Goal: Transaction & Acquisition: Purchase product/service

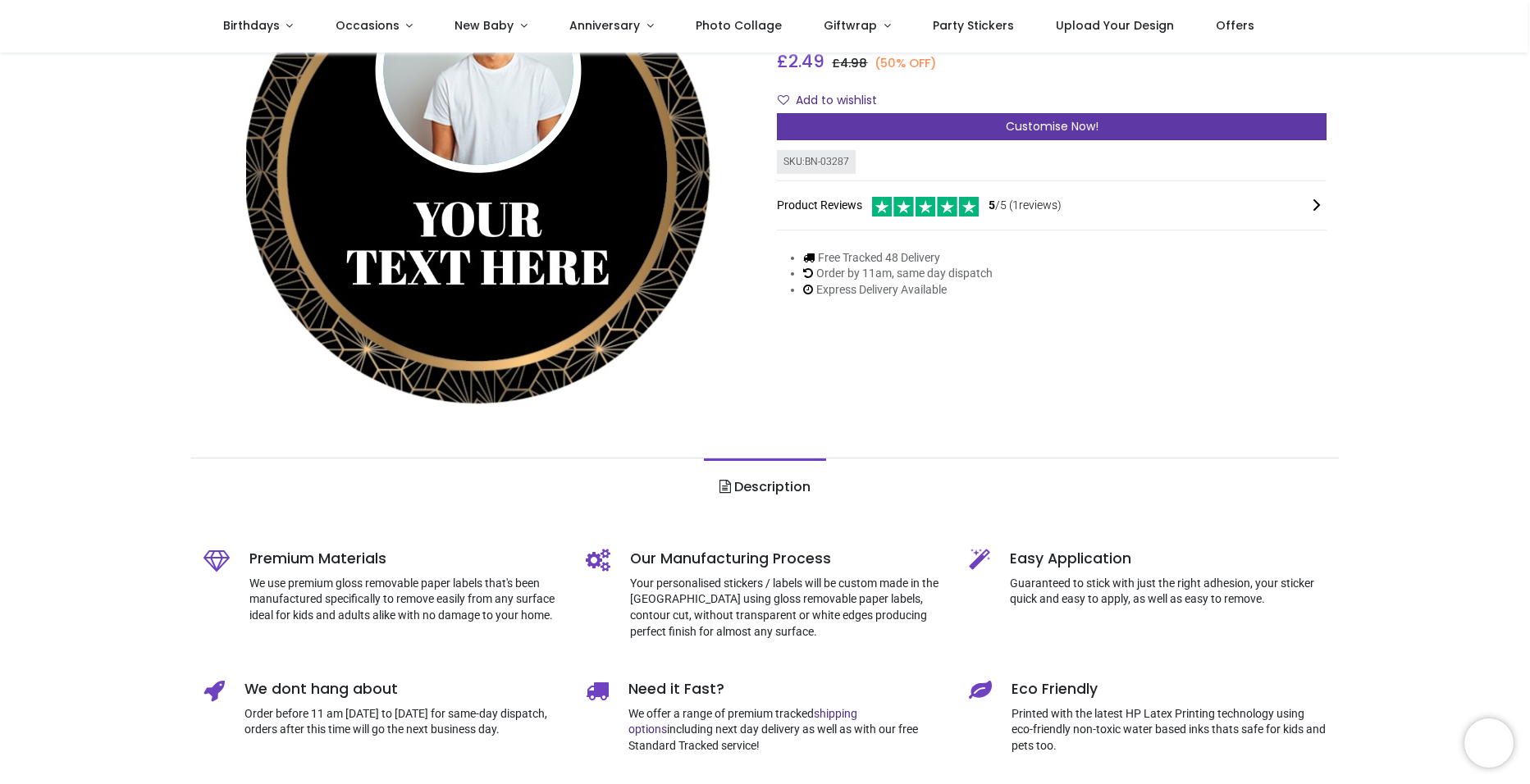
scroll to position [164, 0]
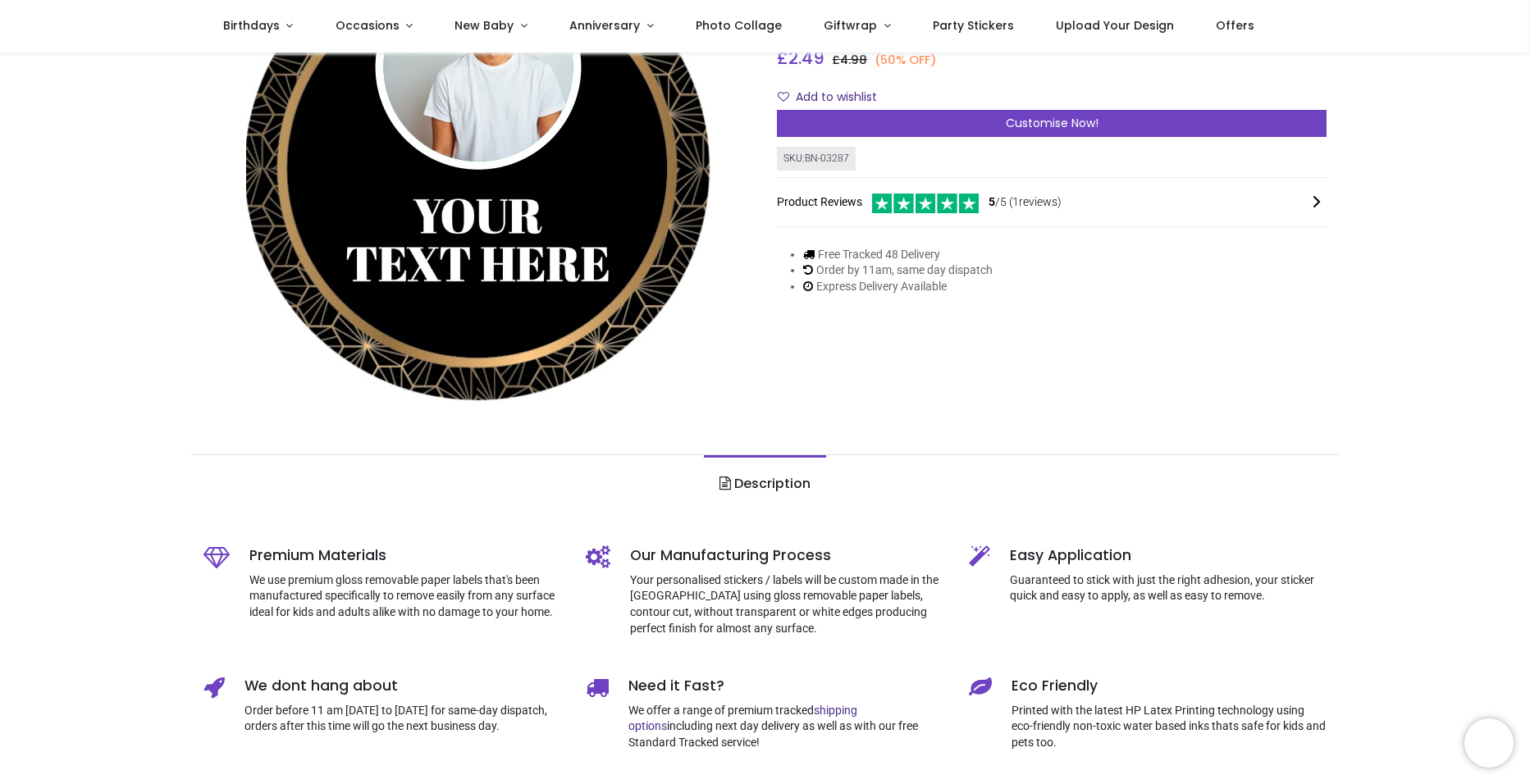
click at [725, 481] on span at bounding box center [724, 483] width 12 height 13
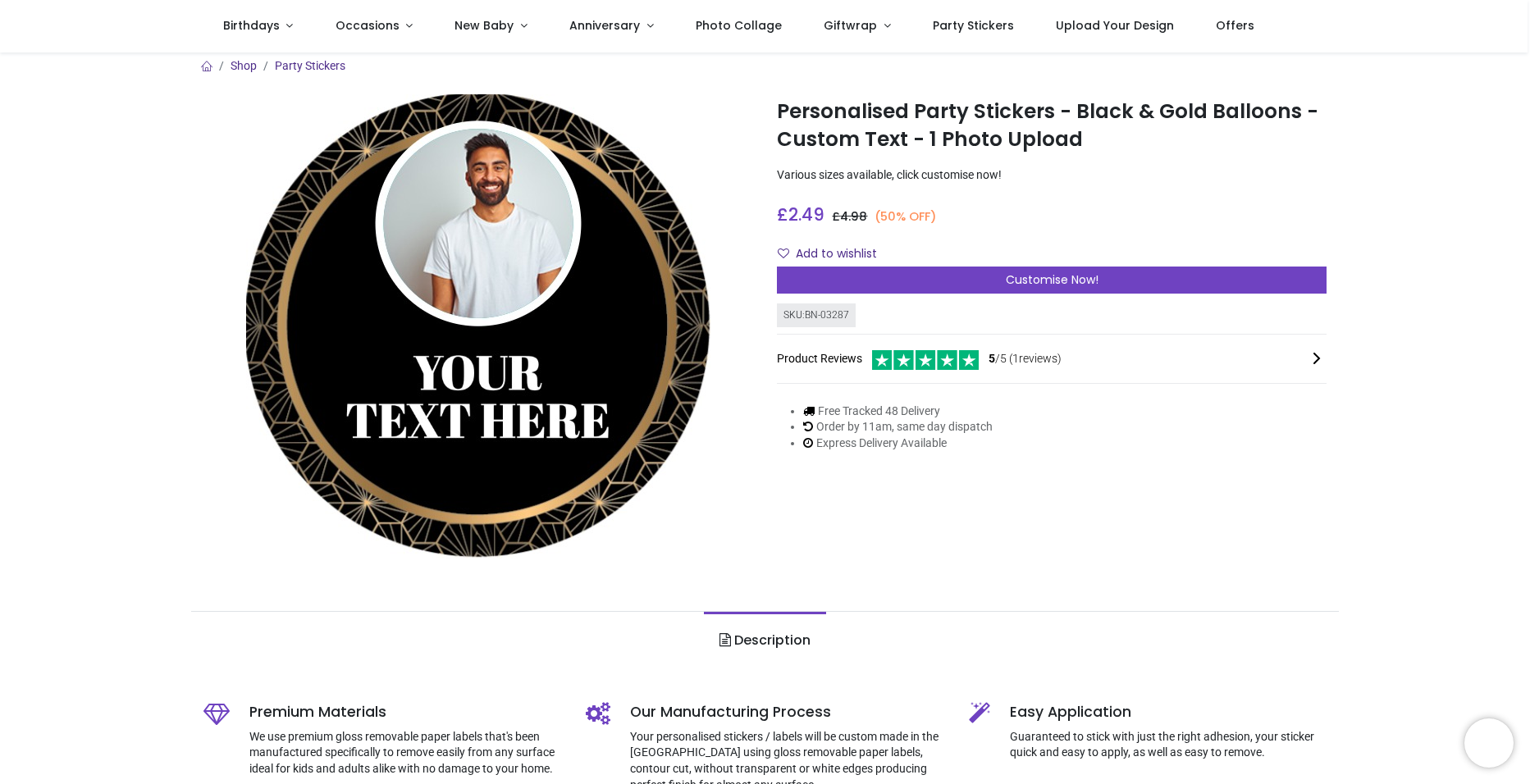
scroll to position [0, 0]
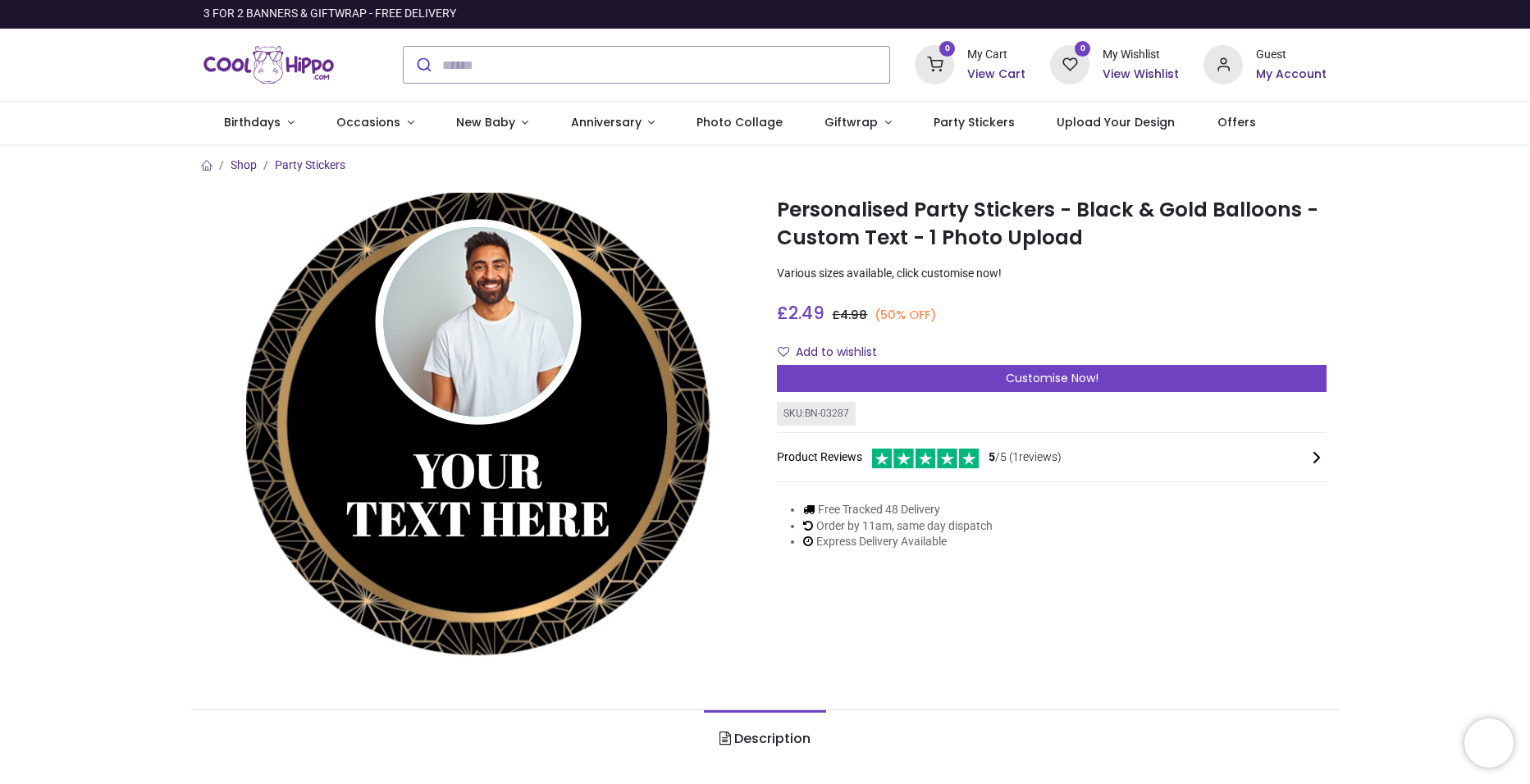
click at [479, 499] on img at bounding box center [478, 425] width 464 height 464
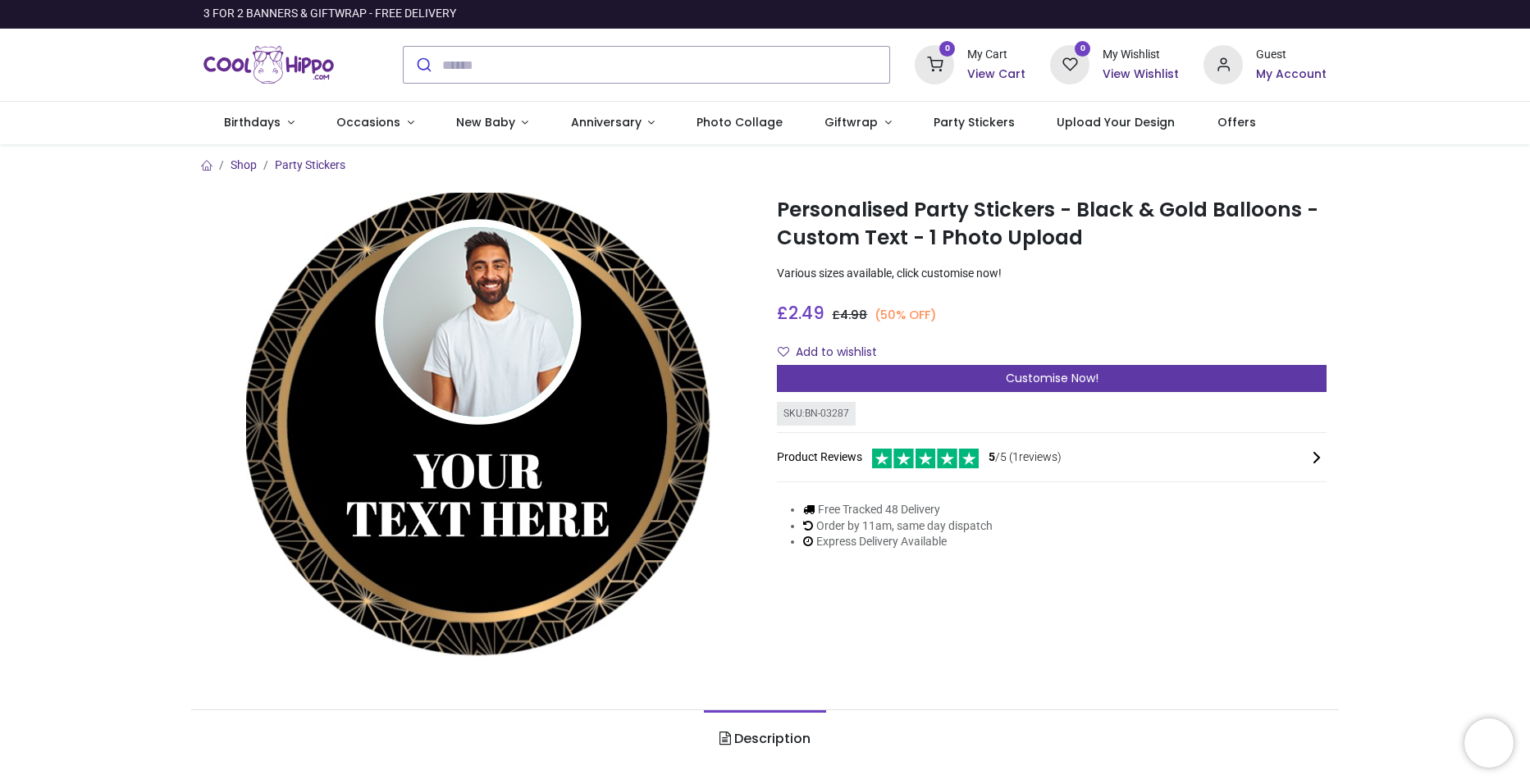
click at [1042, 372] on span "Customise Now!" at bounding box center [1052, 378] width 93 height 16
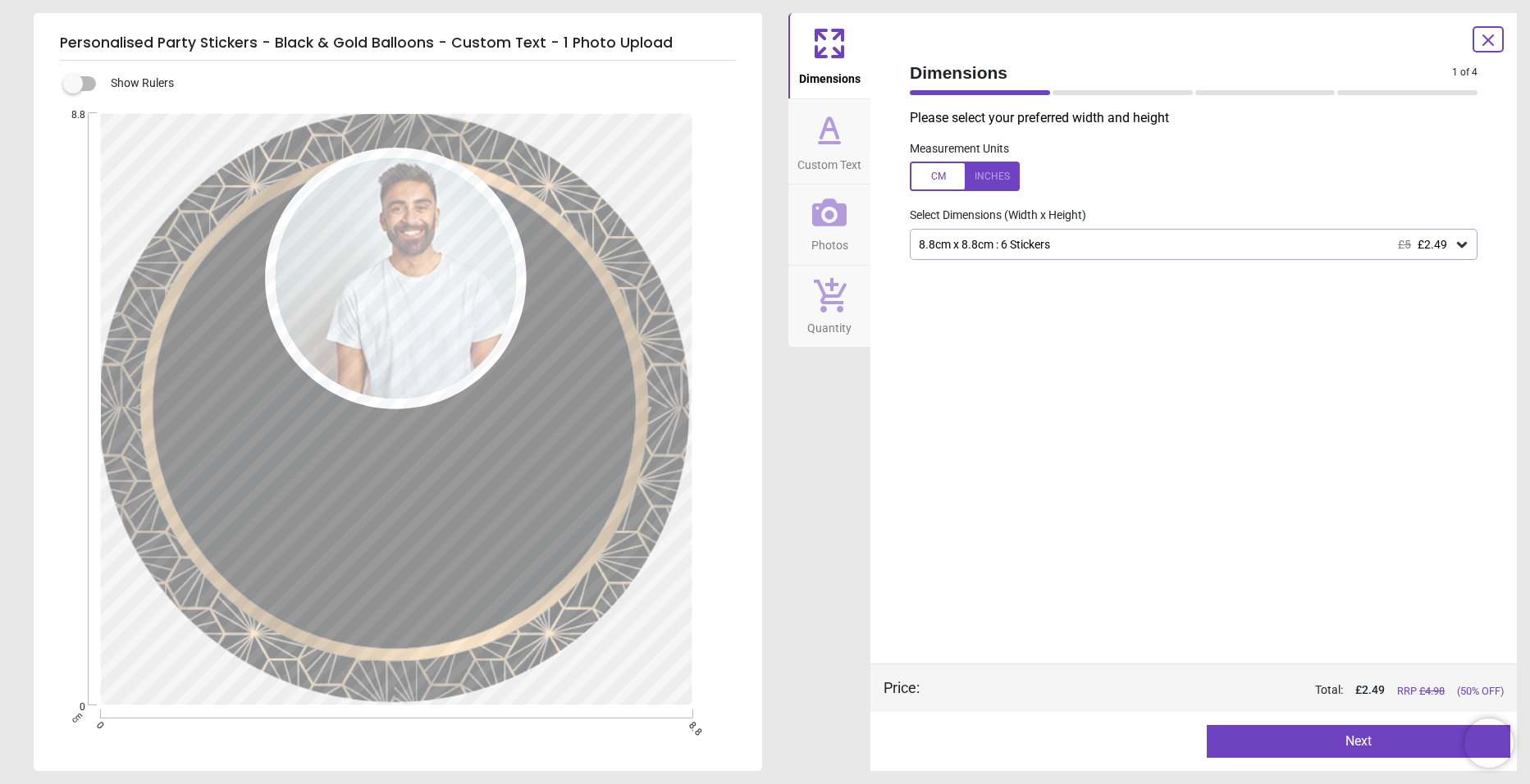
click at [1465, 243] on icon at bounding box center [1461, 244] width 16 height 16
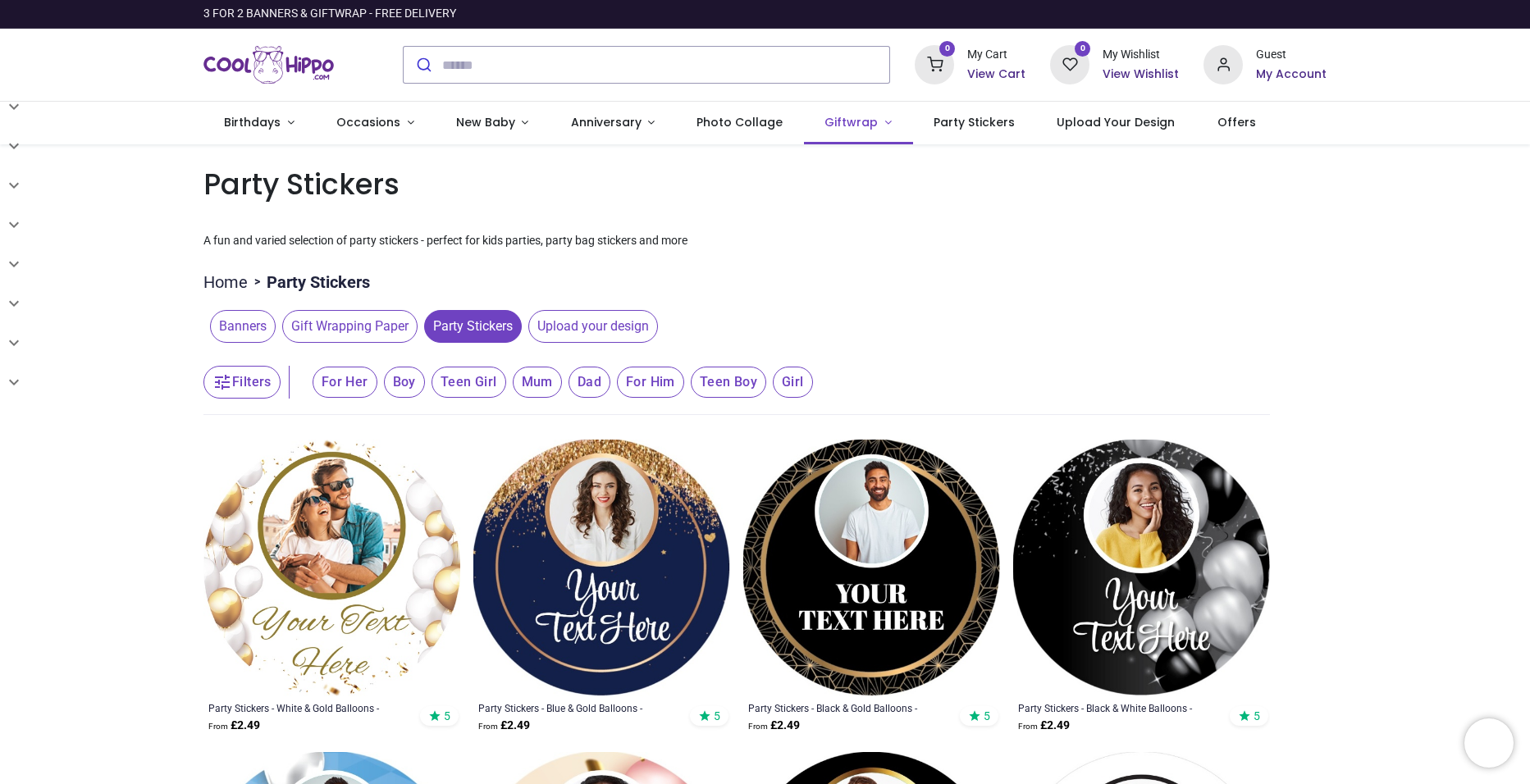
click at [854, 124] on span "Giftwrap" at bounding box center [851, 122] width 54 height 16
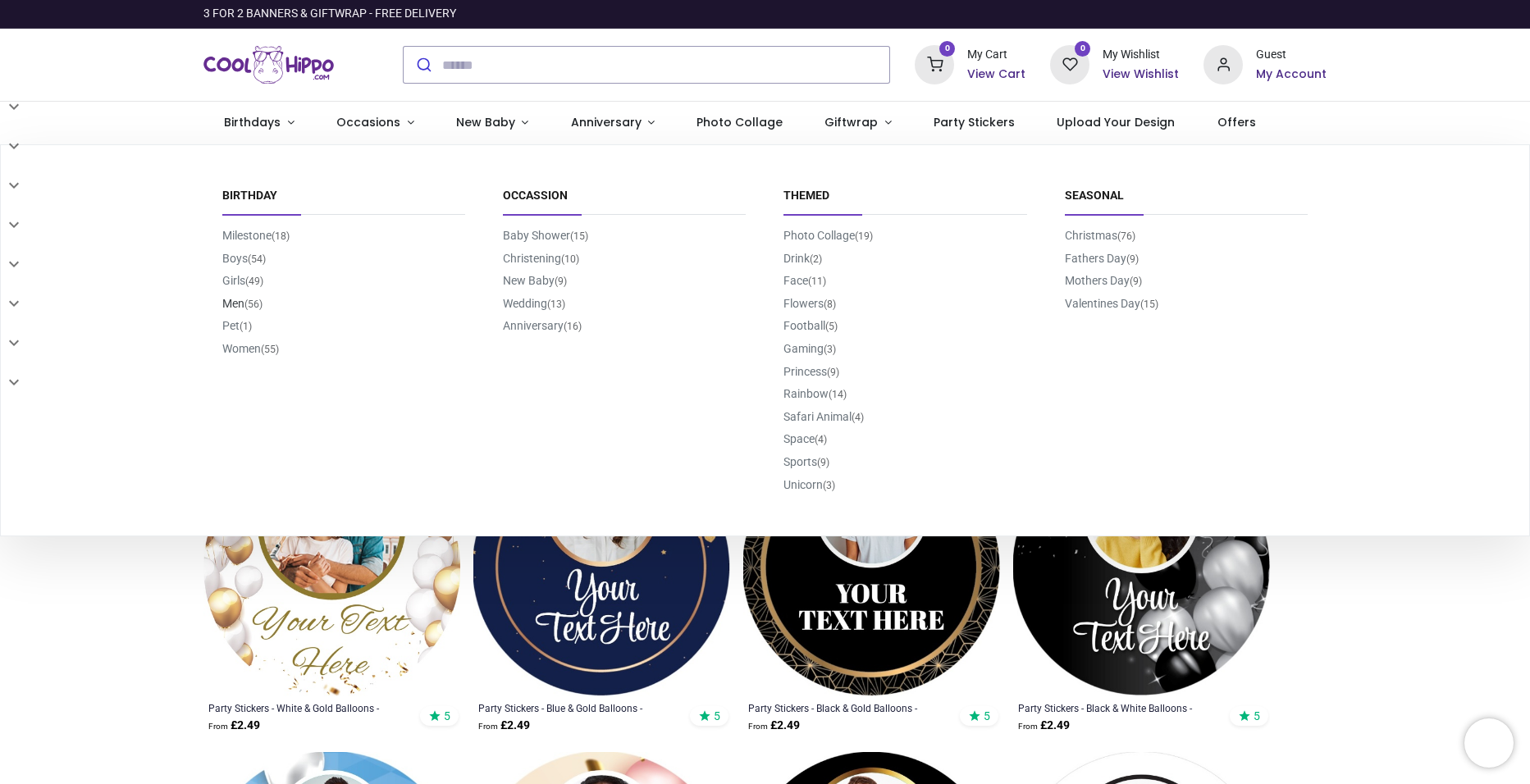
click at [248, 300] on small "(56)" at bounding box center [253, 305] width 18 height 14
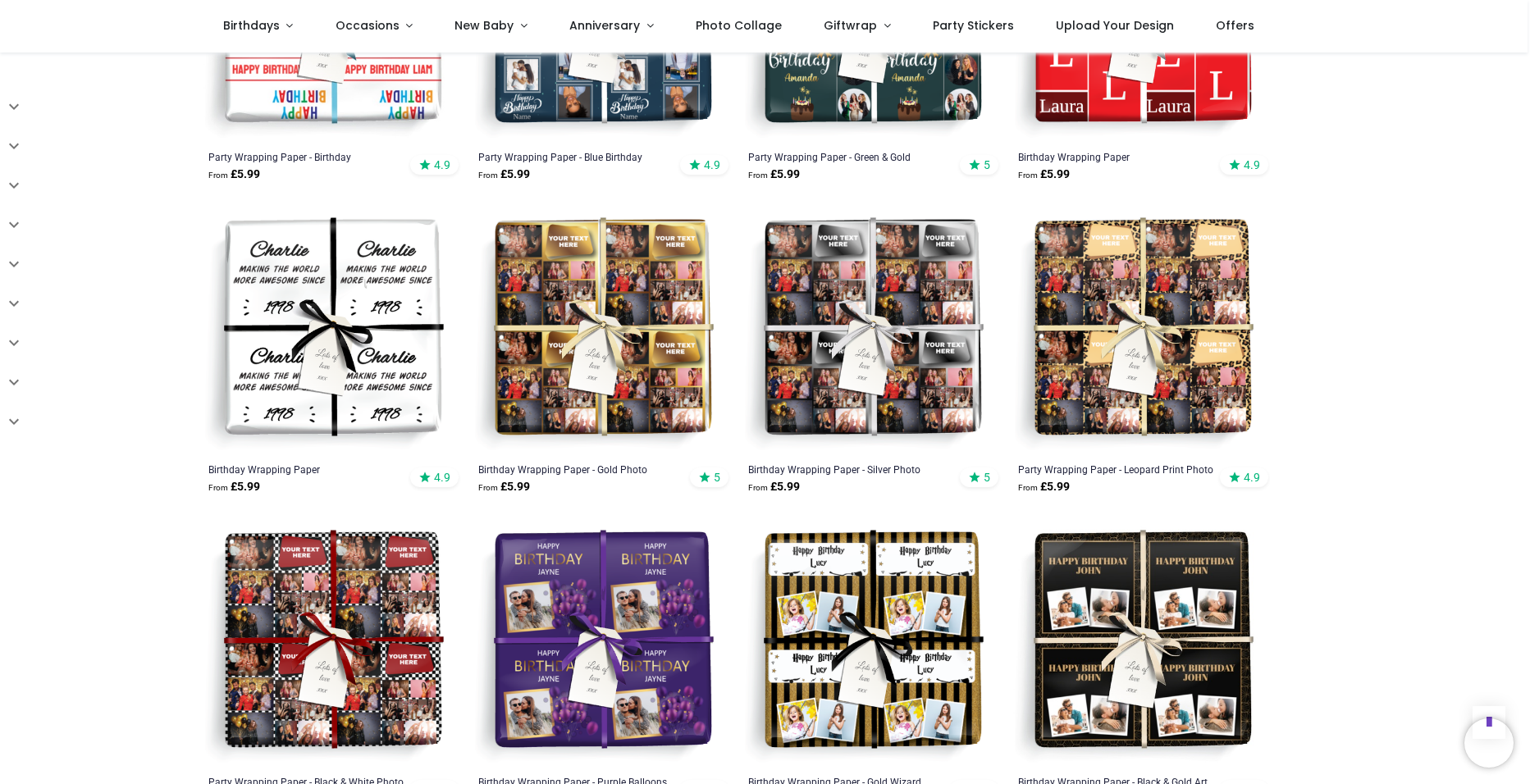
scroll to position [1457, 0]
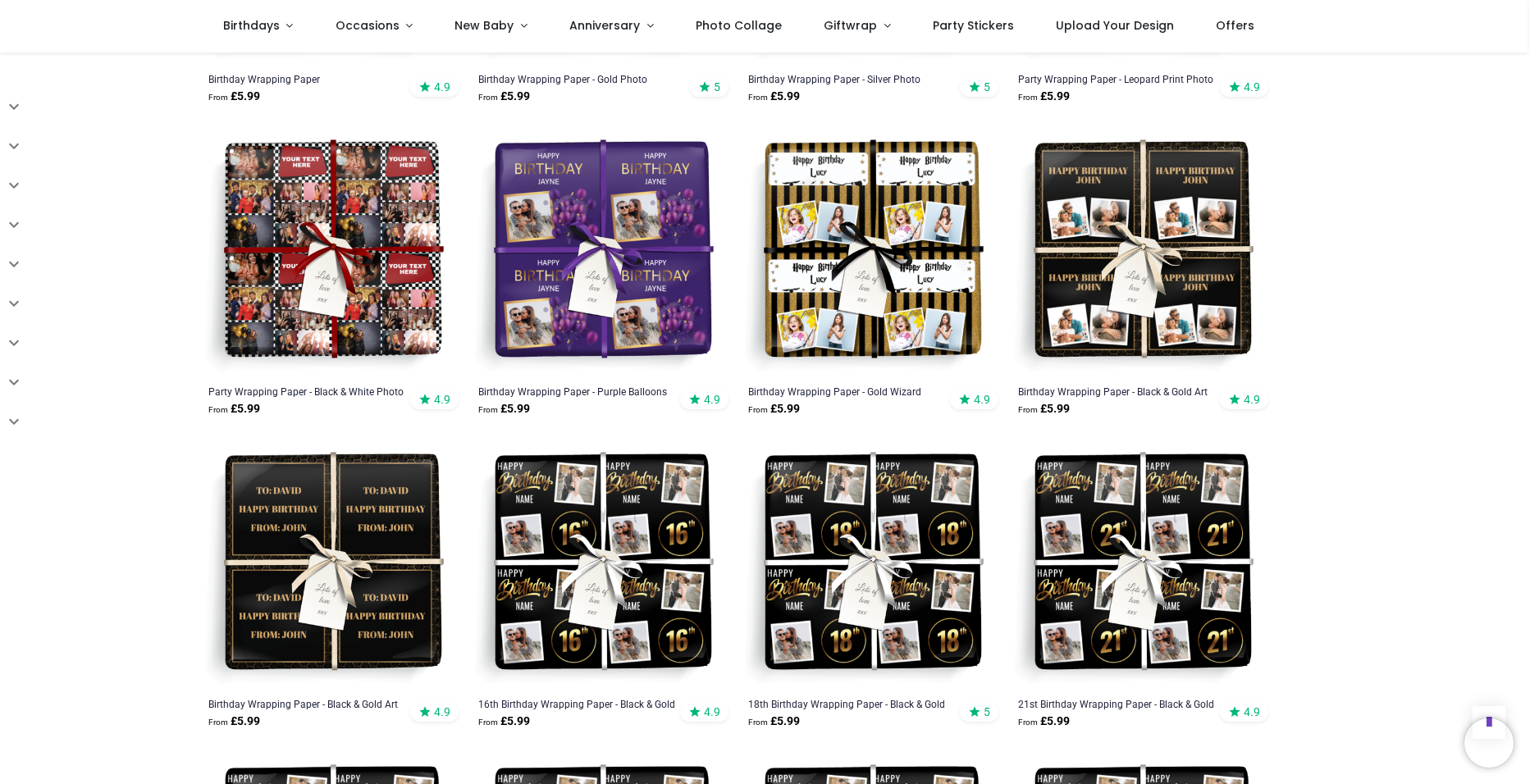
scroll to position [1785, 0]
